Goal: Information Seeking & Learning: Compare options

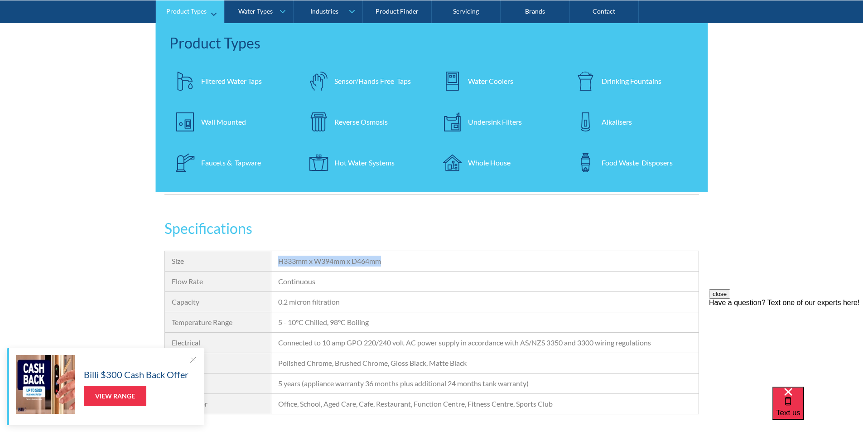
click at [218, 76] on div "Filtered Water Taps" at bounding box center [231, 80] width 61 height 11
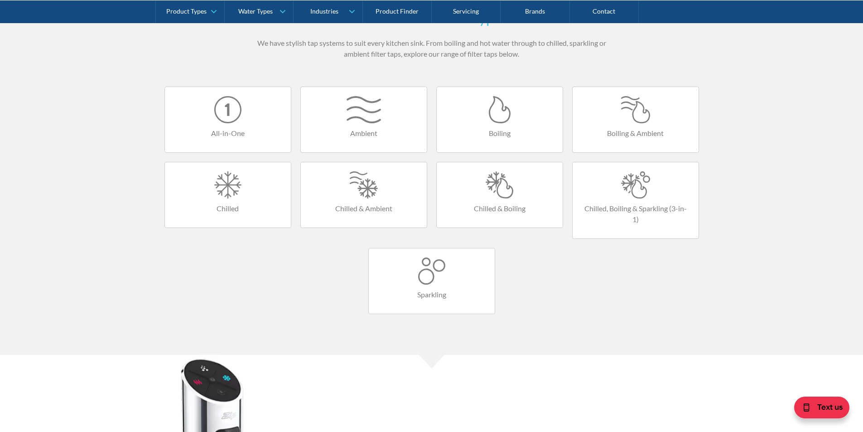
click at [495, 183] on div at bounding box center [500, 184] width 108 height 27
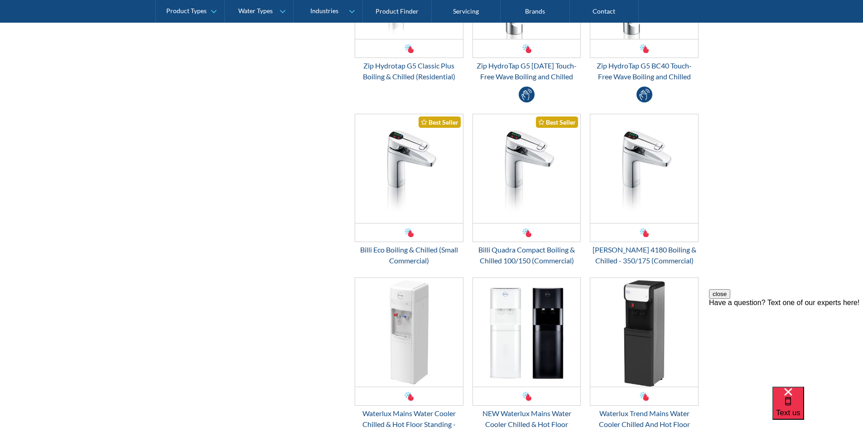
scroll to position [544, 0]
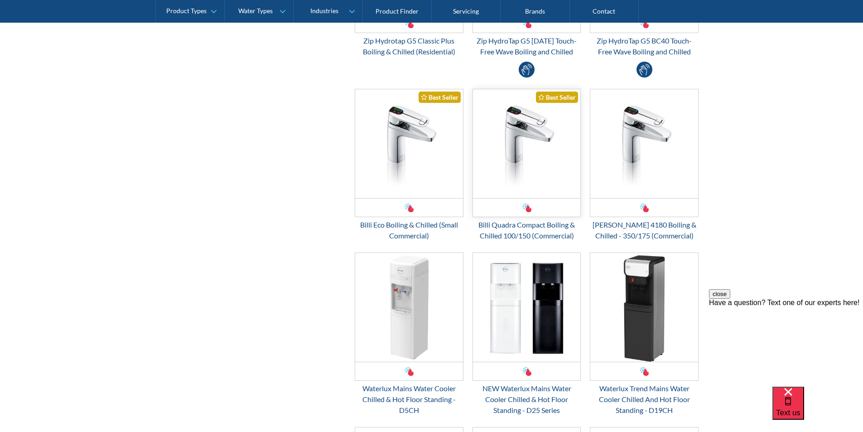
click at [516, 171] on img "Email Form 3" at bounding box center [527, 143] width 108 height 109
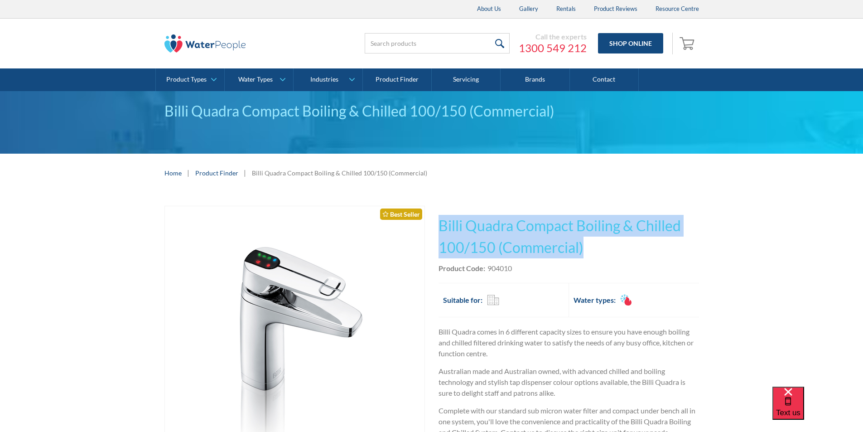
drag, startPoint x: 574, startPoint y: 245, endPoint x: 438, endPoint y: 220, distance: 137.8
click at [438, 219] on h1 "Billi Quadra Compact Boiling & Chilled 100/150 (Commercial)" at bounding box center [568, 236] width 260 height 43
copy h1 "Billi Quadra Compact Boiling & Chilled 100/150 (Commercial)"
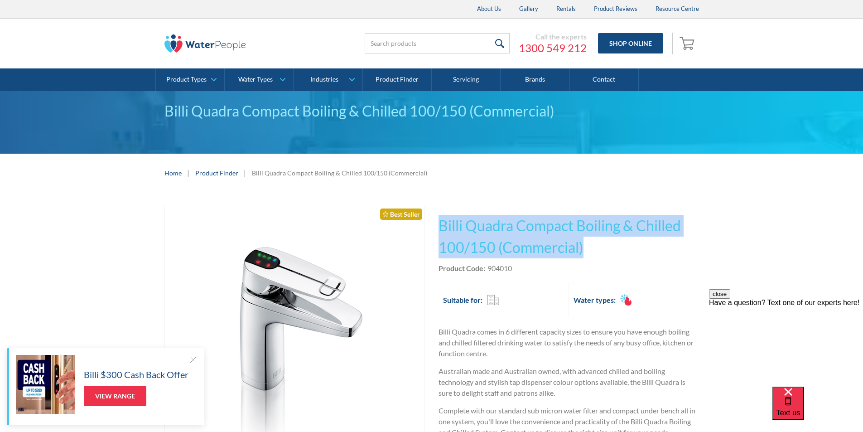
click at [594, 250] on h1 "Billi Quadra Compact Boiling & Chilled 100/150 (Commercial)" at bounding box center [568, 236] width 260 height 43
drag, startPoint x: 593, startPoint y: 249, endPoint x: 464, endPoint y: 227, distance: 131.3
click at [441, 222] on h1 "Billi Quadra Compact Boiling & Chilled 100/150 (Commercial)" at bounding box center [568, 236] width 260 height 43
copy h1 "Billi Quadra Compact Boiling & Chilled 100/150 (Commercial)"
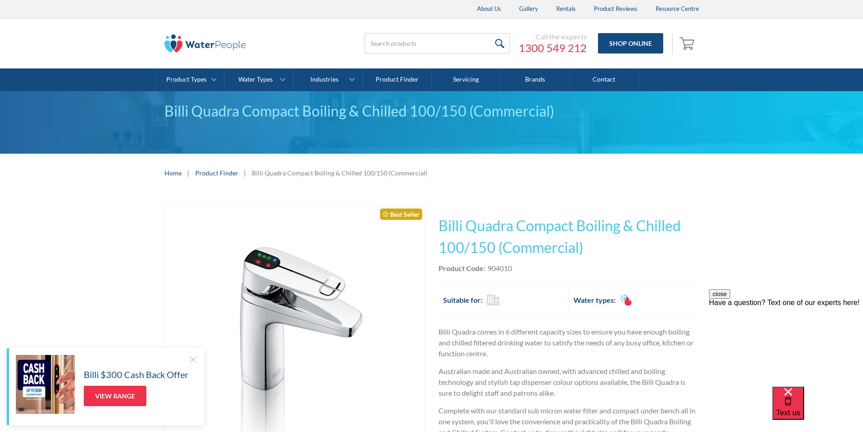
click at [518, 270] on div "Product Code: 904010" at bounding box center [568, 268] width 260 height 11
drag, startPoint x: 517, startPoint y: 269, endPoint x: 487, endPoint y: 270, distance: 30.4
click at [487, 270] on div "Product Code: 904010" at bounding box center [568, 268] width 260 height 11
copy div "904010"
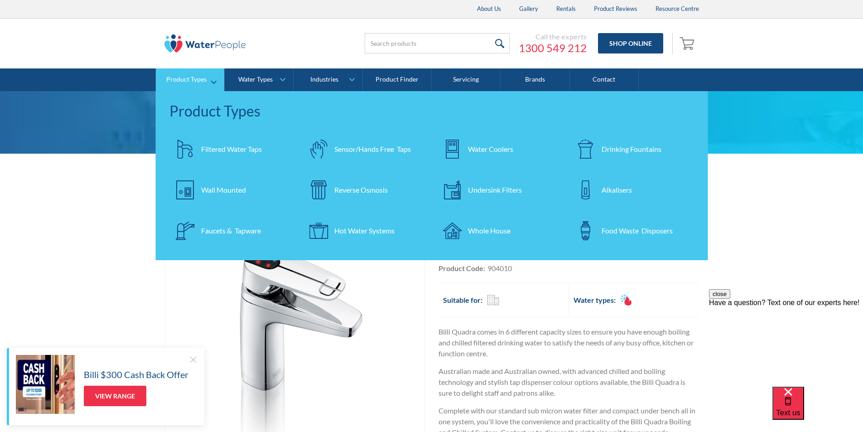
click at [226, 147] on div "Filtered Water Taps" at bounding box center [231, 149] width 61 height 11
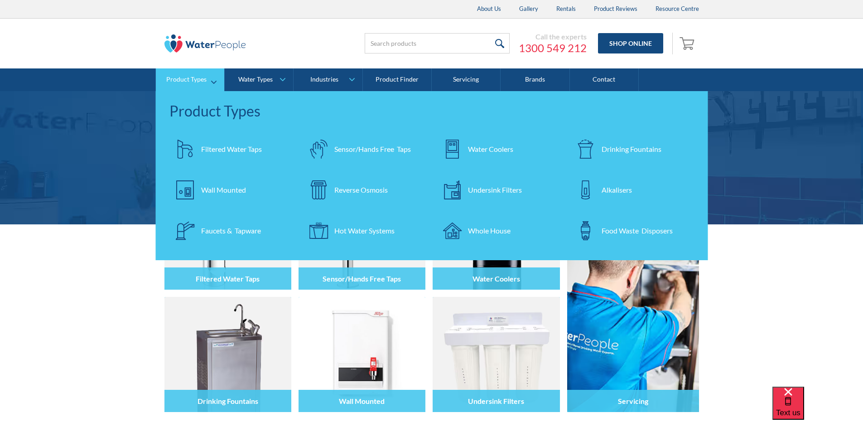
click at [218, 146] on div "Filtered Water Taps" at bounding box center [231, 149] width 61 height 11
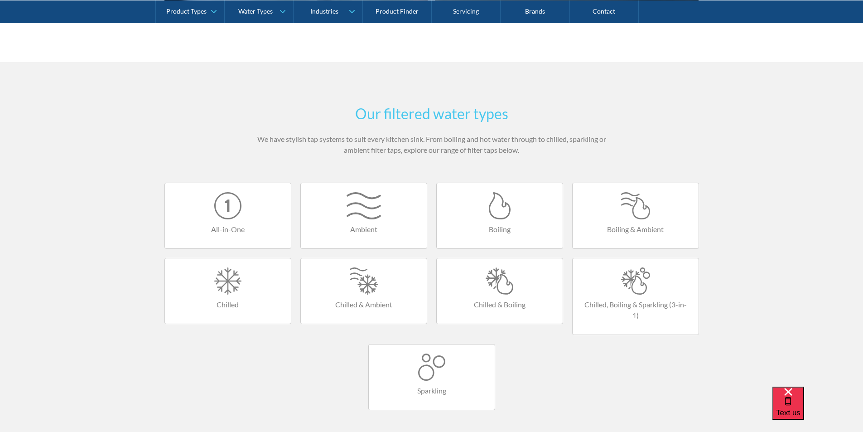
scroll to position [544, 0]
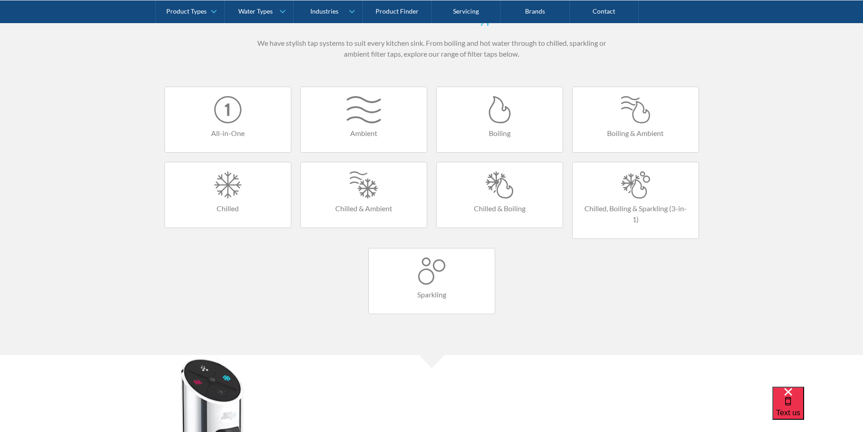
click at [501, 194] on div at bounding box center [500, 184] width 108 height 27
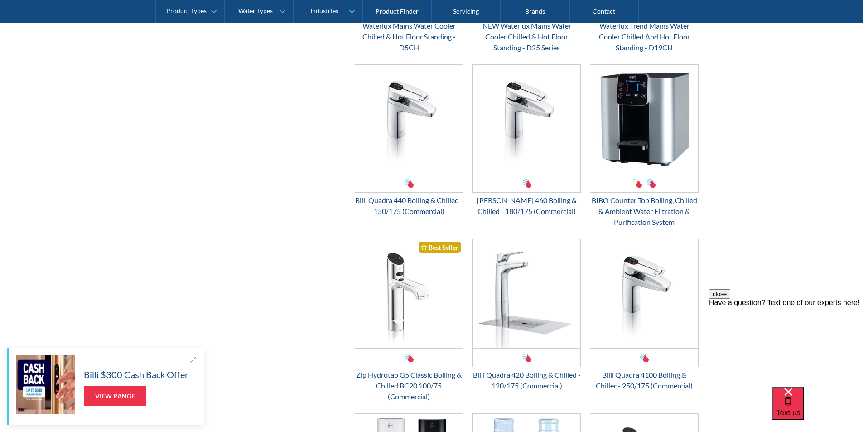
scroll to position [951, 0]
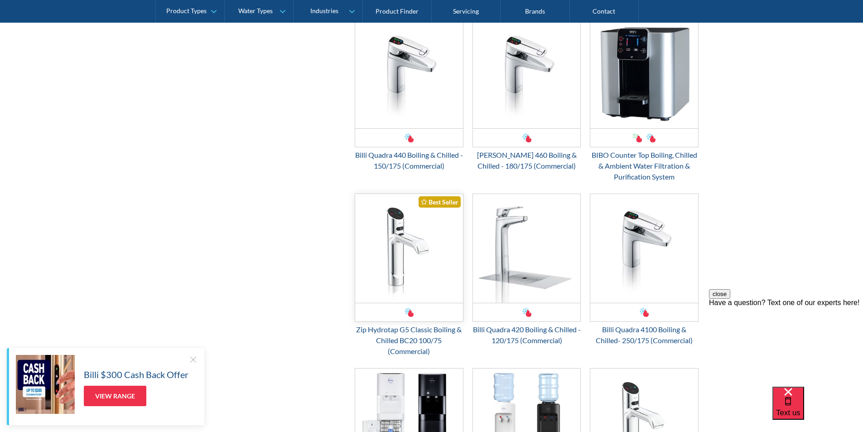
click at [404, 254] on img "Email Form 3" at bounding box center [409, 248] width 108 height 109
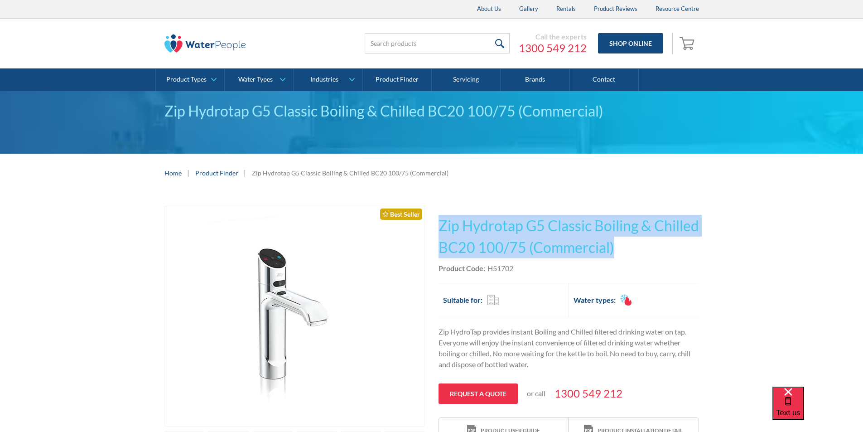
drag, startPoint x: 667, startPoint y: 245, endPoint x: 438, endPoint y: 216, distance: 231.5
click at [438, 216] on div "Play video Fits Most Brands Best Seller No items found. This tap design is incl…" at bounding box center [431, 377] width 535 height 343
copy h1 "Zip Hydrotap G5 Classic Boiling & Chilled BC20 100/75 (Commercial)"
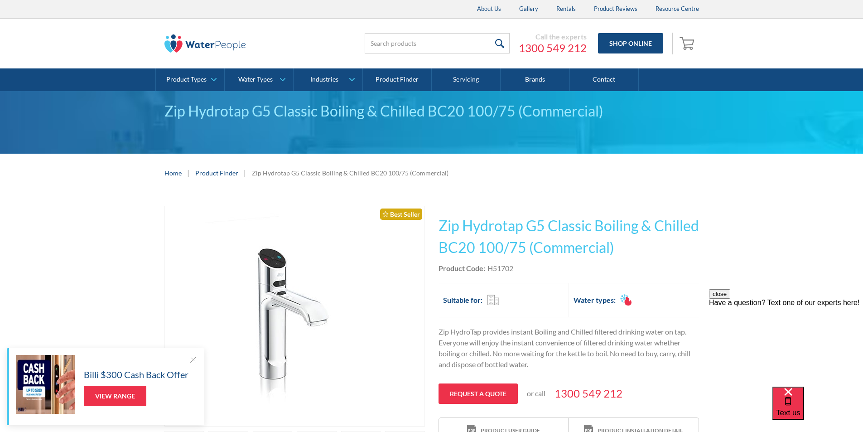
click at [519, 270] on div "Product Code: H51702" at bounding box center [568, 268] width 260 height 11
drag, startPoint x: 518, startPoint y: 269, endPoint x: 495, endPoint y: 273, distance: 23.5
click at [495, 273] on div "Product Code: H51702" at bounding box center [568, 268] width 260 height 11
copy div "H51702"
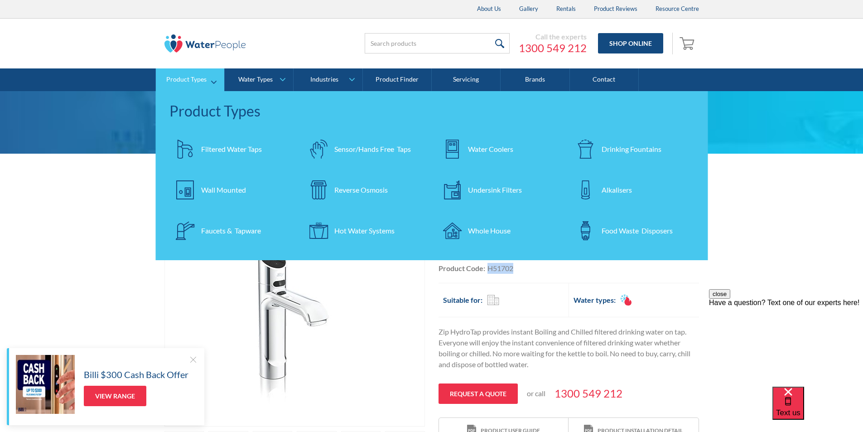
click at [482, 149] on div "Water Coolers" at bounding box center [490, 149] width 45 height 11
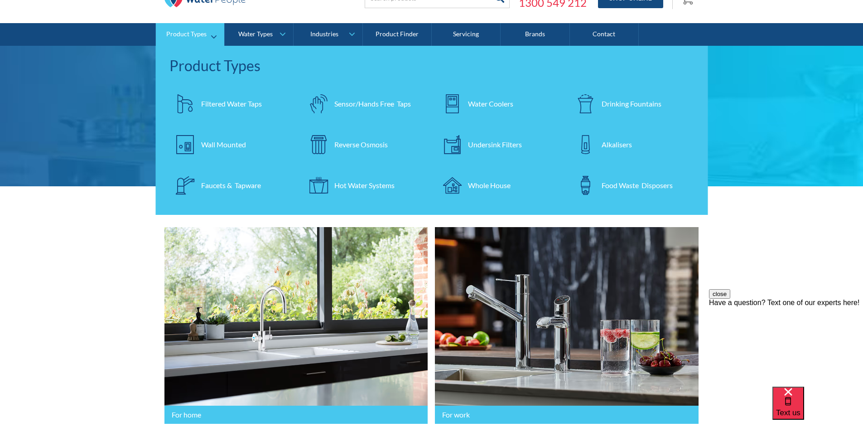
click at [483, 144] on div "Undersink Filters" at bounding box center [495, 144] width 54 height 11
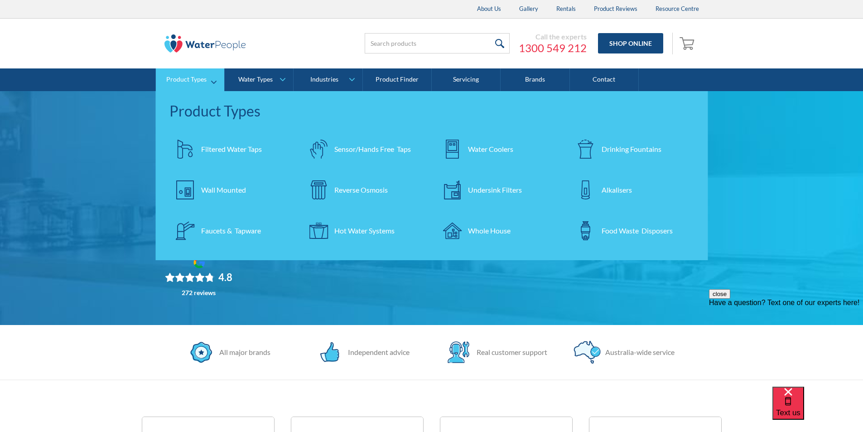
click at [504, 145] on div "Water Coolers" at bounding box center [490, 149] width 45 height 11
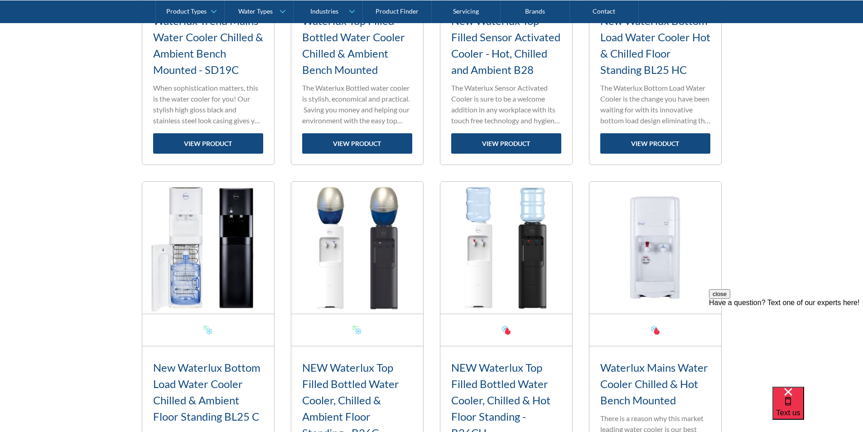
scroll to position [1268, 0]
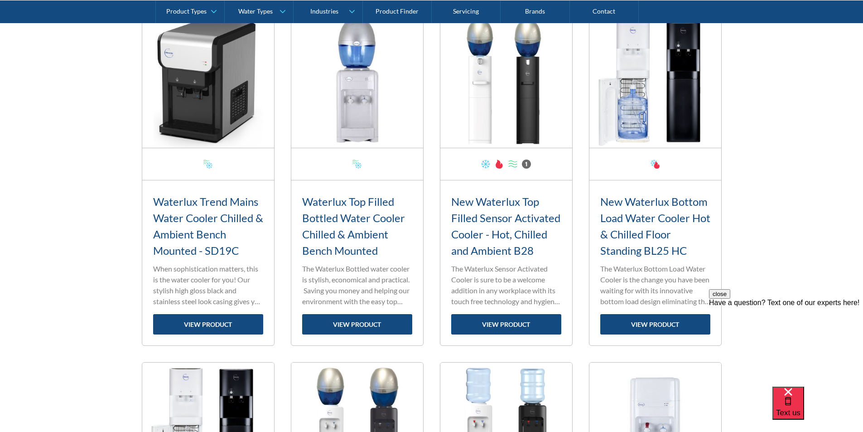
scroll to position [1042, 0]
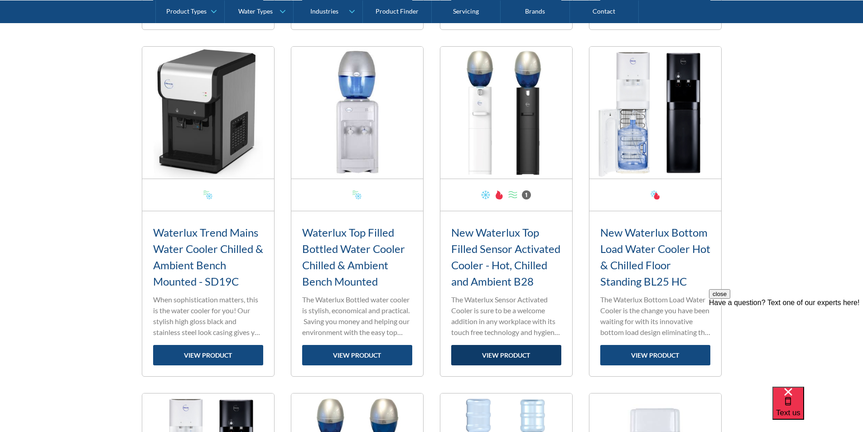
click at [508, 356] on link "view product" at bounding box center [506, 355] width 110 height 20
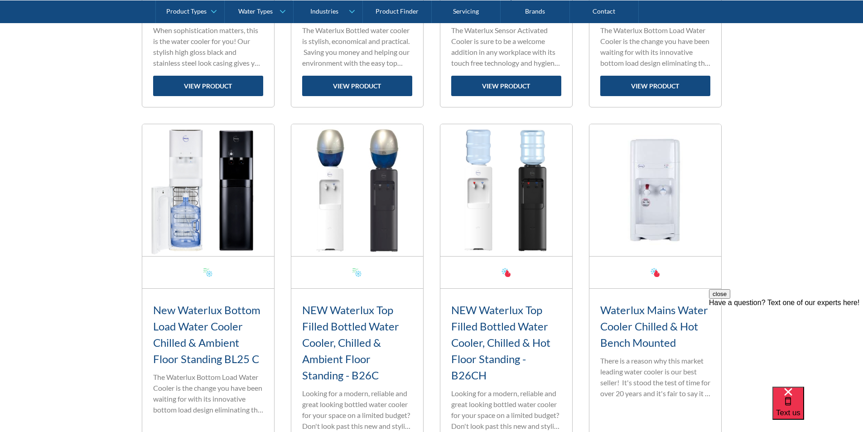
scroll to position [1359, 0]
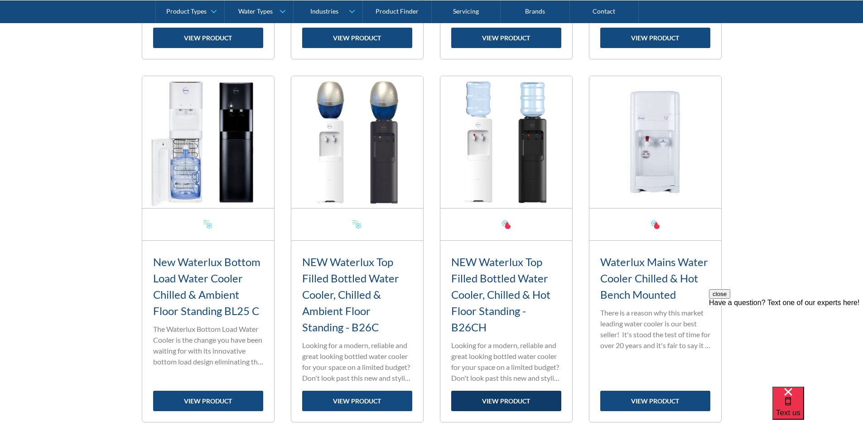
click at [506, 400] on link "view product" at bounding box center [506, 400] width 110 height 20
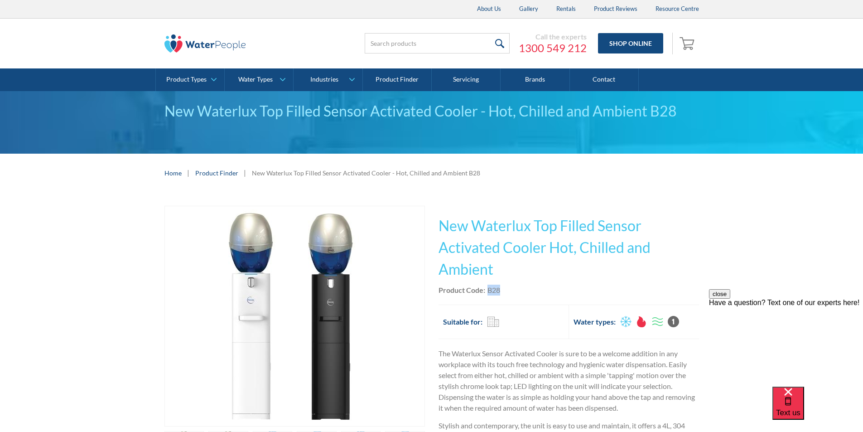
drag, startPoint x: 504, startPoint y: 287, endPoint x: 487, endPoint y: 289, distance: 16.9
click at [487, 289] on div "Product Code: B28" at bounding box center [568, 289] width 260 height 11
copy div "B28"
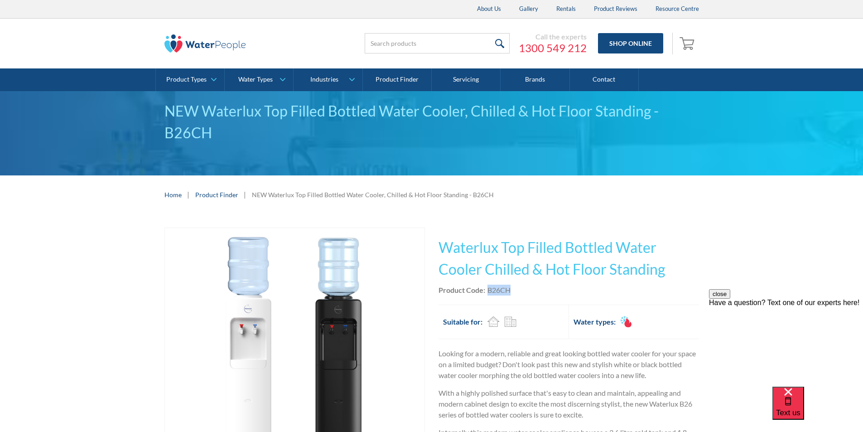
drag, startPoint x: 511, startPoint y: 289, endPoint x: 489, endPoint y: 293, distance: 22.9
click at [489, 293] on div "Product Code: B26CH" at bounding box center [568, 289] width 260 height 11
copy div "B26CH"
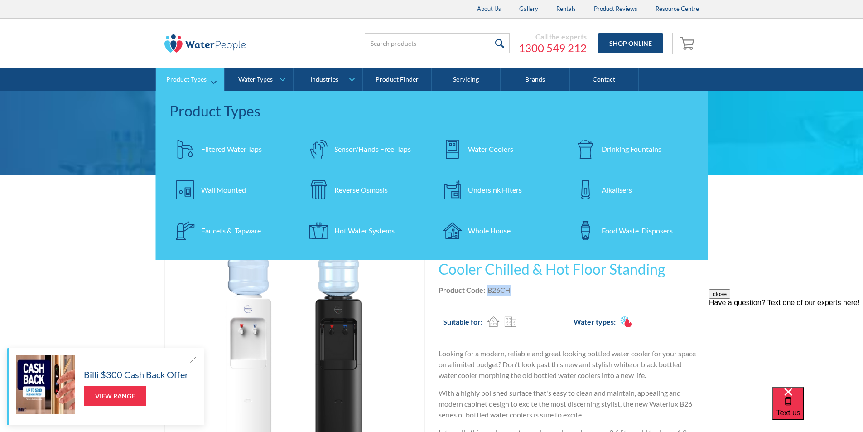
click at [227, 145] on div "Filtered Water Taps" at bounding box center [231, 149] width 61 height 11
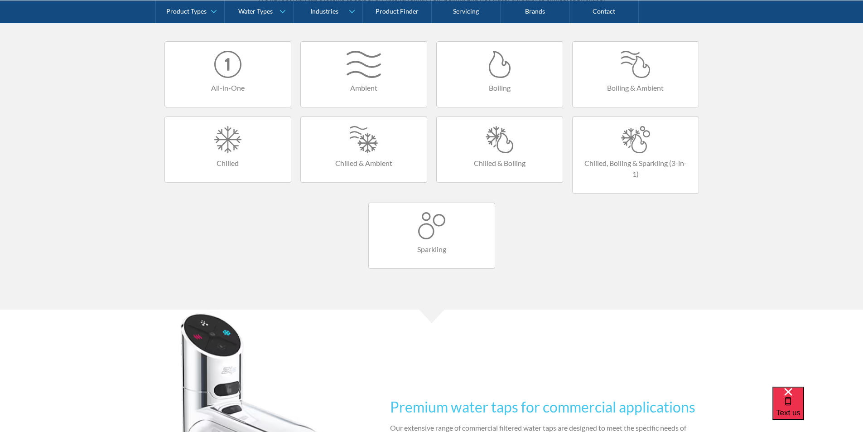
click at [421, 219] on div at bounding box center [432, 225] width 108 height 27
